Goal: Communication & Community: Answer question/provide support

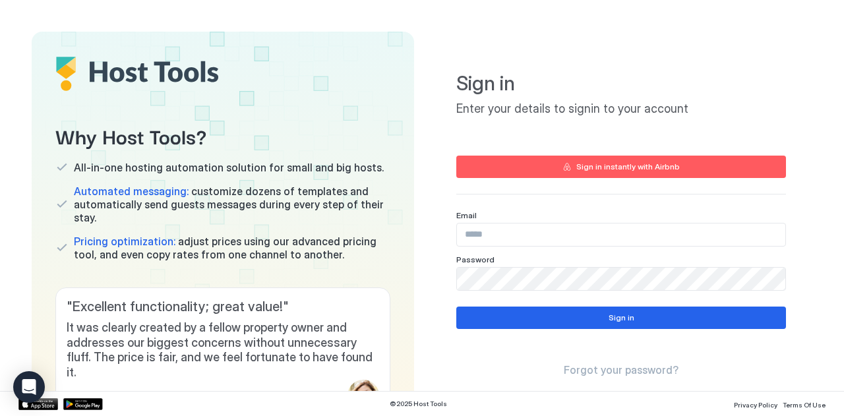
click at [487, 235] on input "Input Field" at bounding box center [621, 235] width 328 height 22
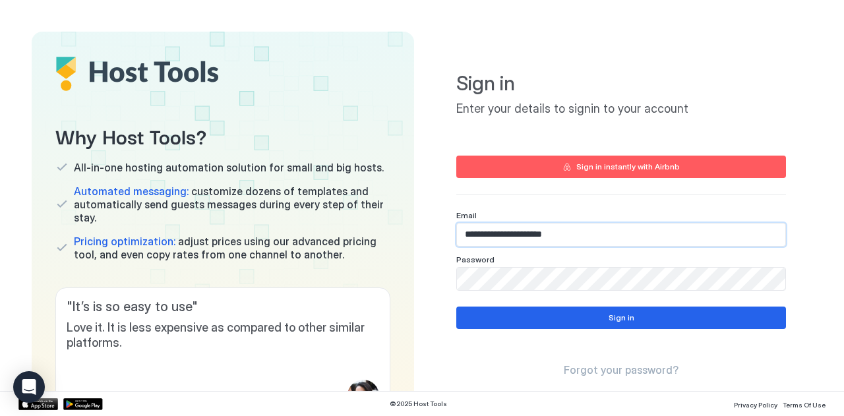
type input "**********"
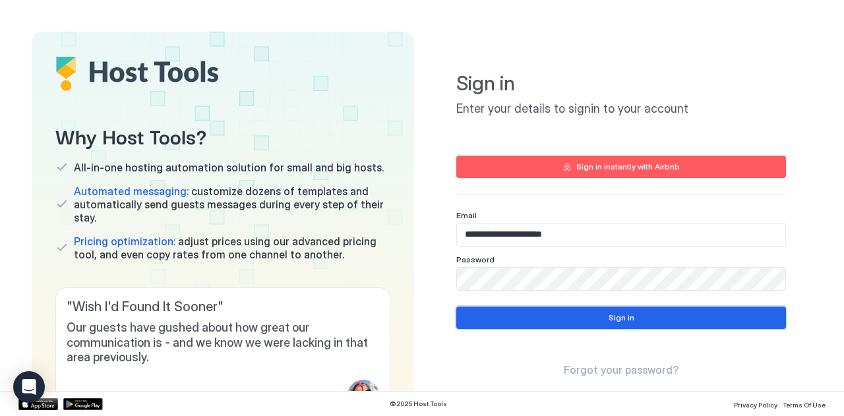
click at [616, 317] on div "Sign in" at bounding box center [622, 318] width 26 height 12
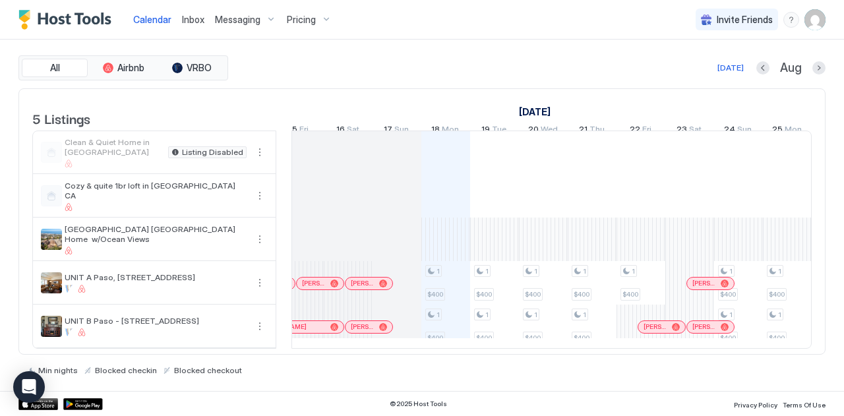
scroll to position [0, 683]
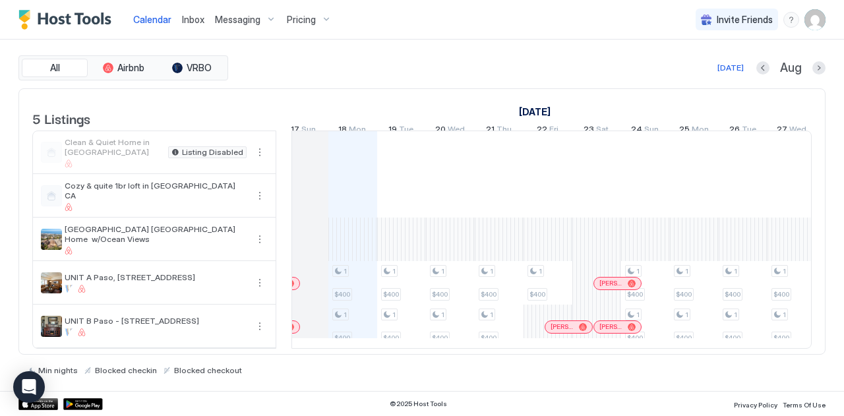
click at [193, 18] on span "Inbox" at bounding box center [193, 19] width 22 height 11
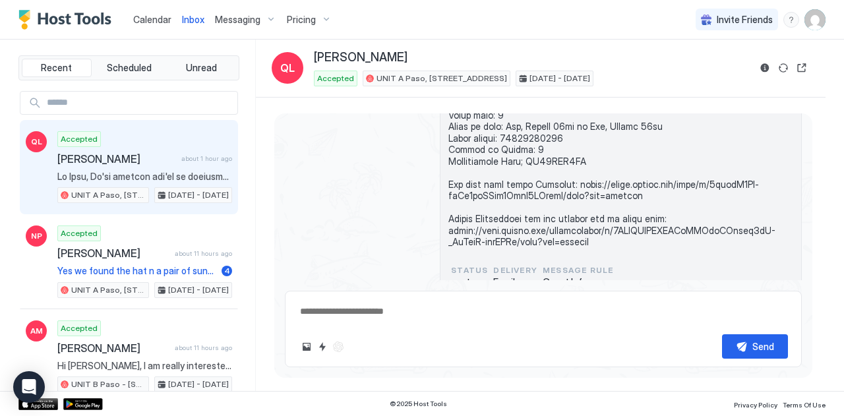
type textarea "*"
